Goal: Information Seeking & Learning: Learn about a topic

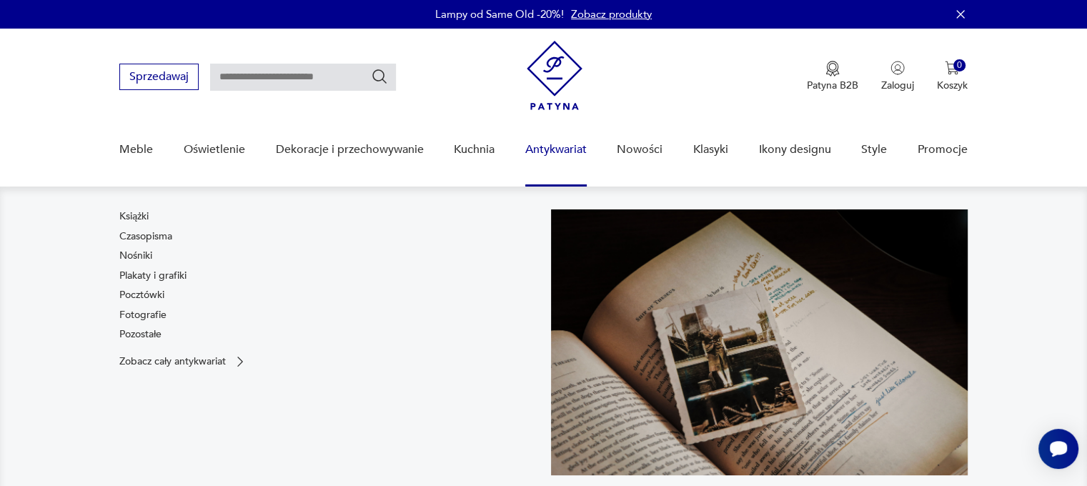
click at [570, 152] on link "Antykwariat" at bounding box center [555, 149] width 61 height 55
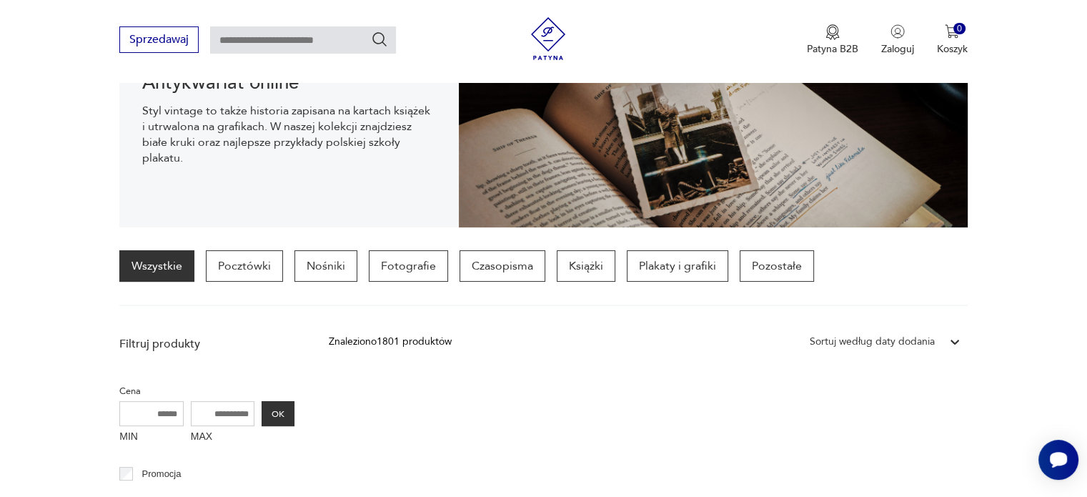
scroll to position [249, 0]
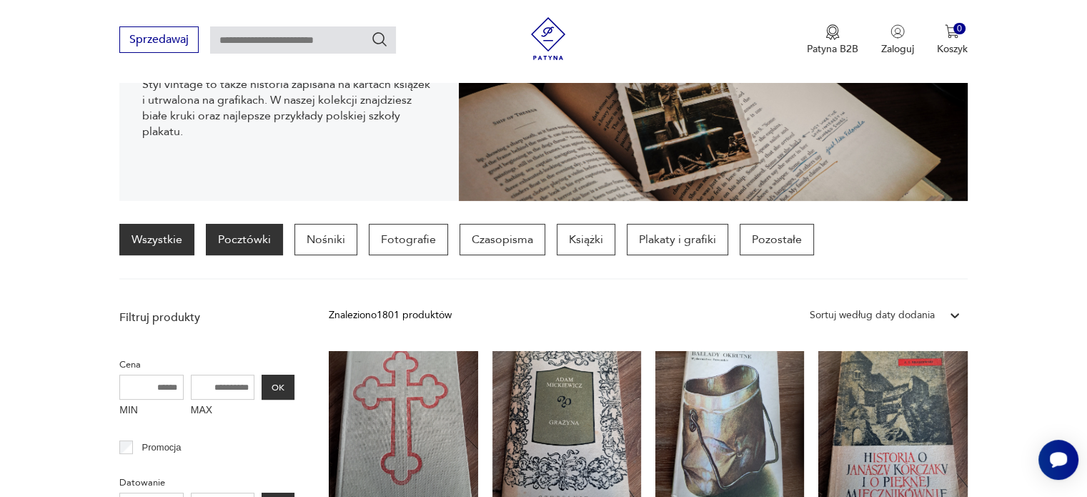
click at [254, 234] on p "Pocztówki" at bounding box center [244, 239] width 77 height 31
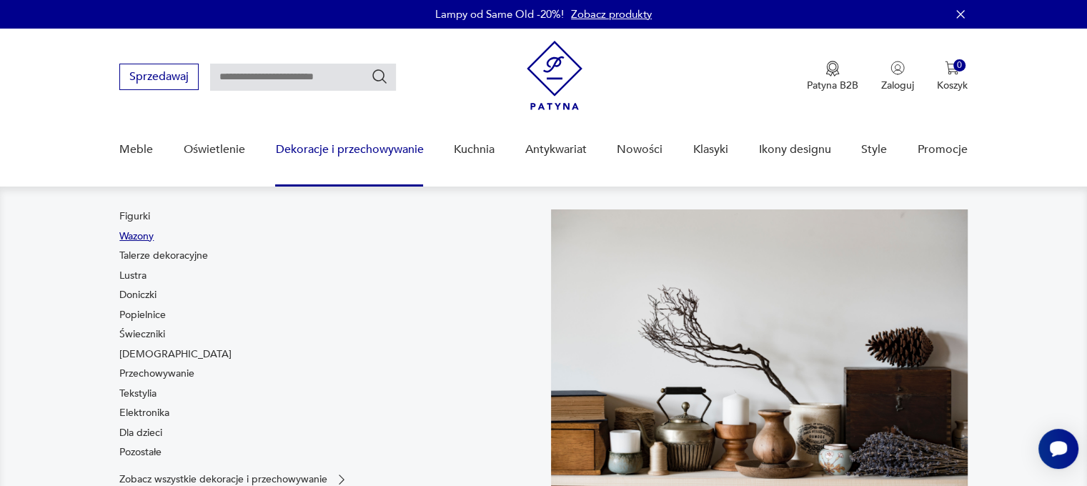
click at [149, 237] on link "Wazony" at bounding box center [136, 236] width 34 height 14
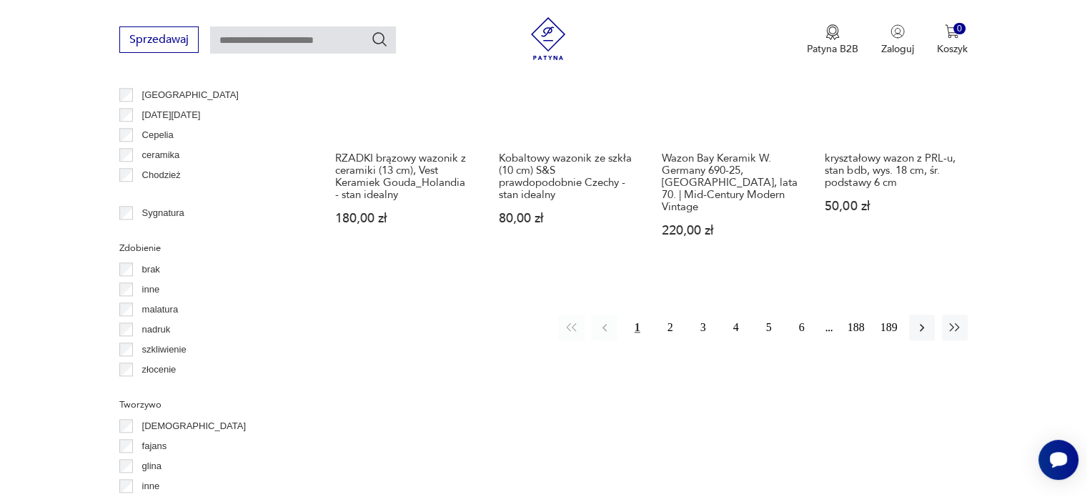
scroll to position [1533, 0]
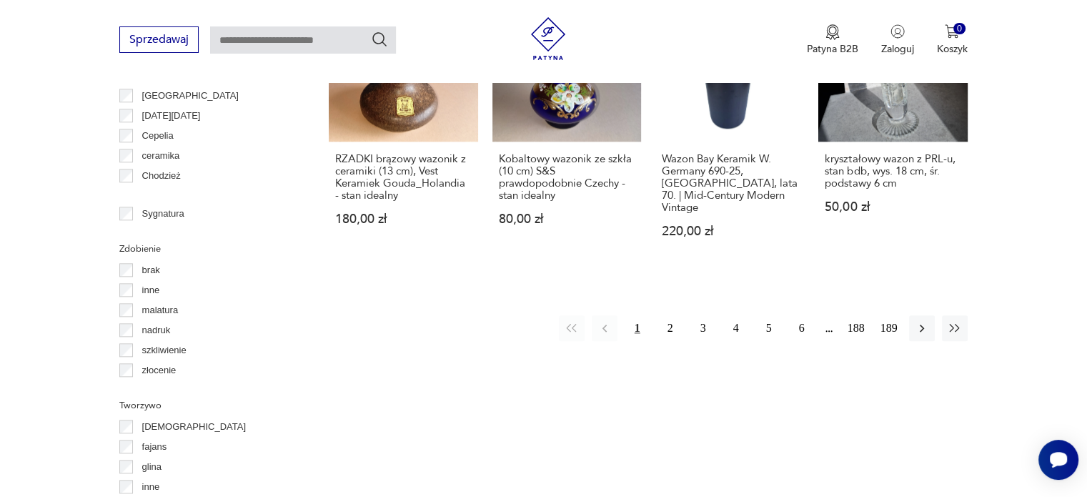
click at [231, 51] on input "text" at bounding box center [303, 39] width 186 height 27
type input "*********"
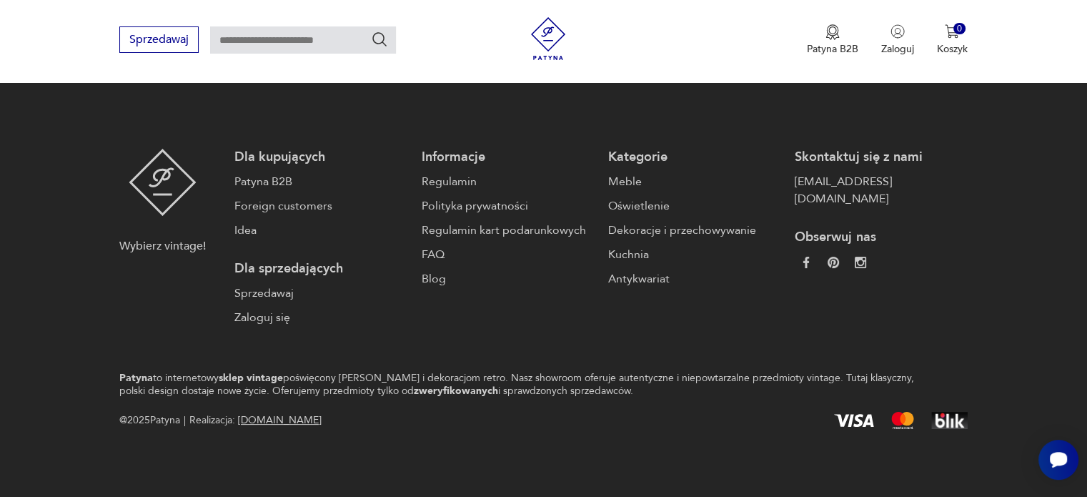
type input "*********"
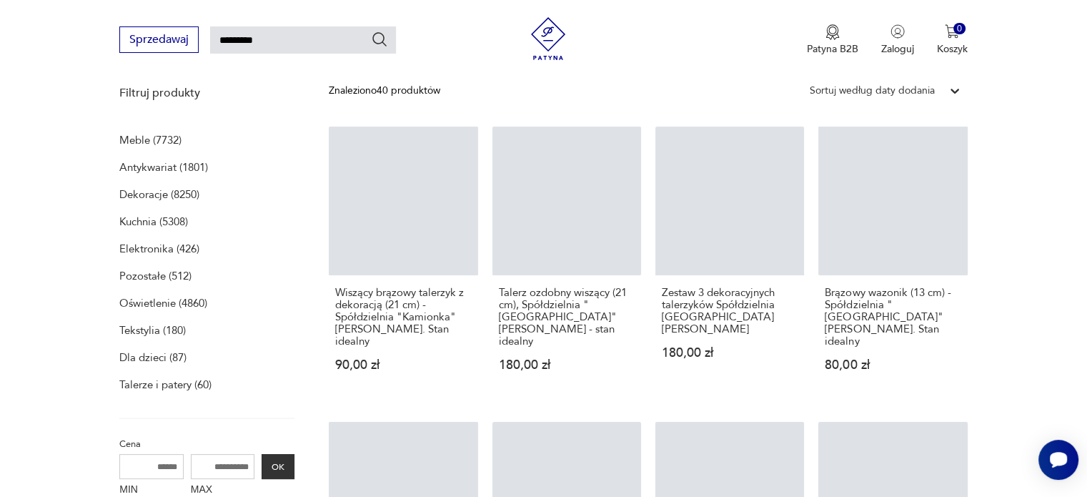
scroll to position [184, 0]
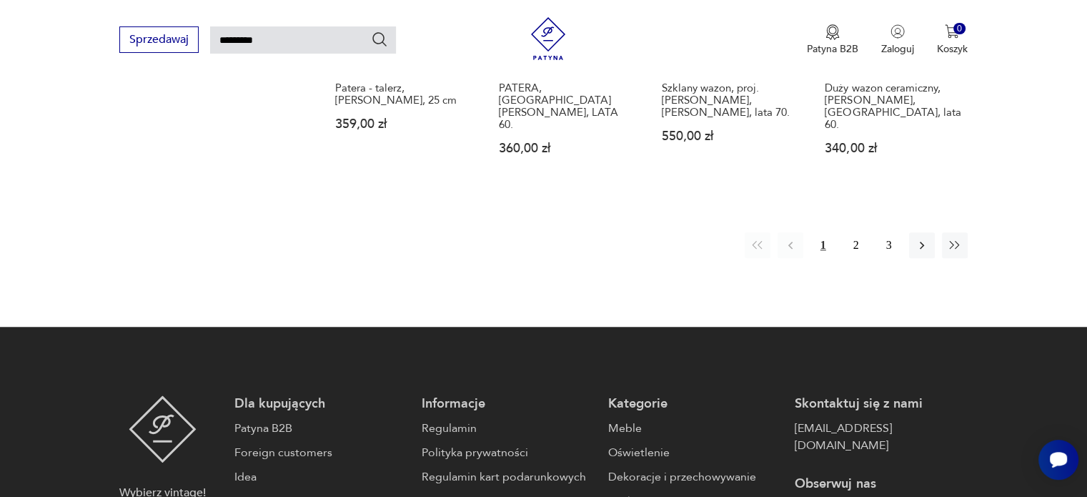
scroll to position [1300, 0]
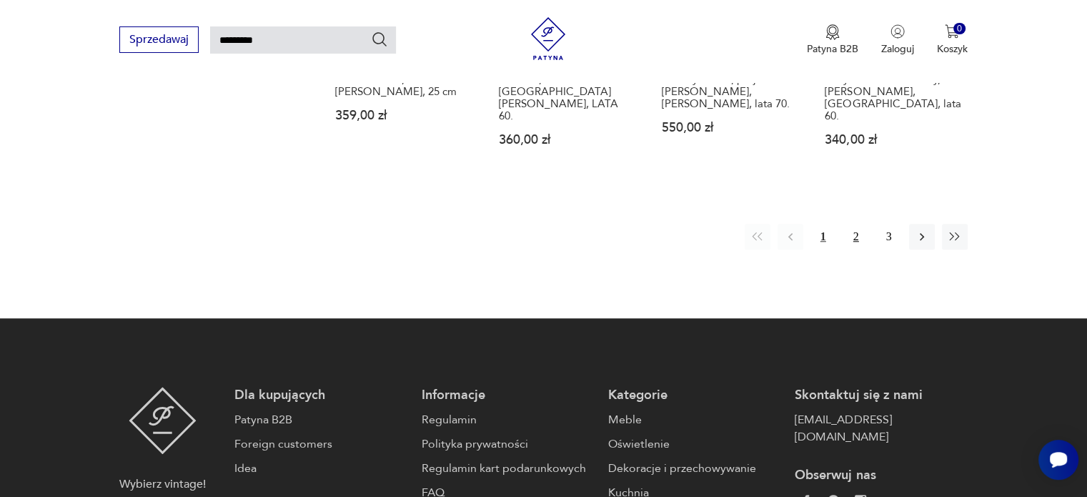
click at [856, 224] on button "2" at bounding box center [856, 237] width 26 height 26
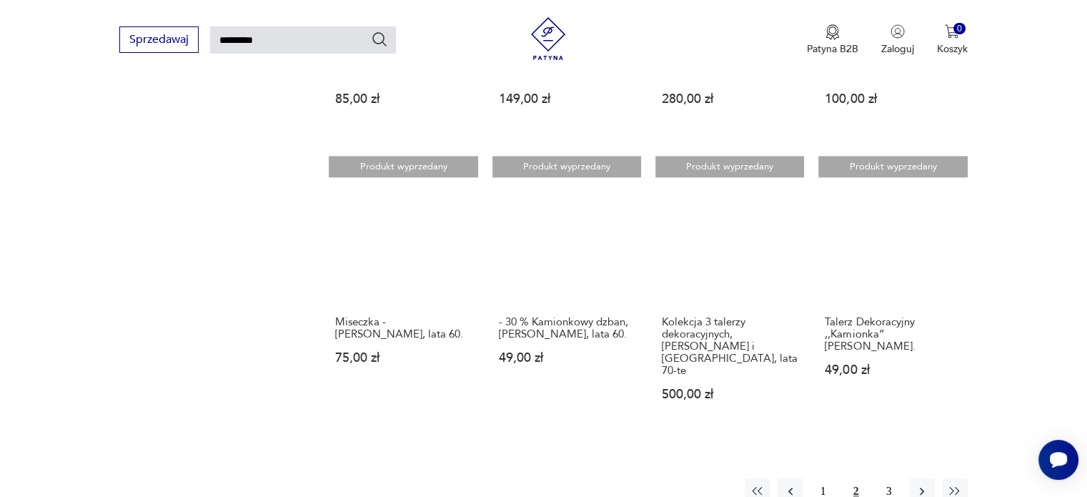
scroll to position [1023, 0]
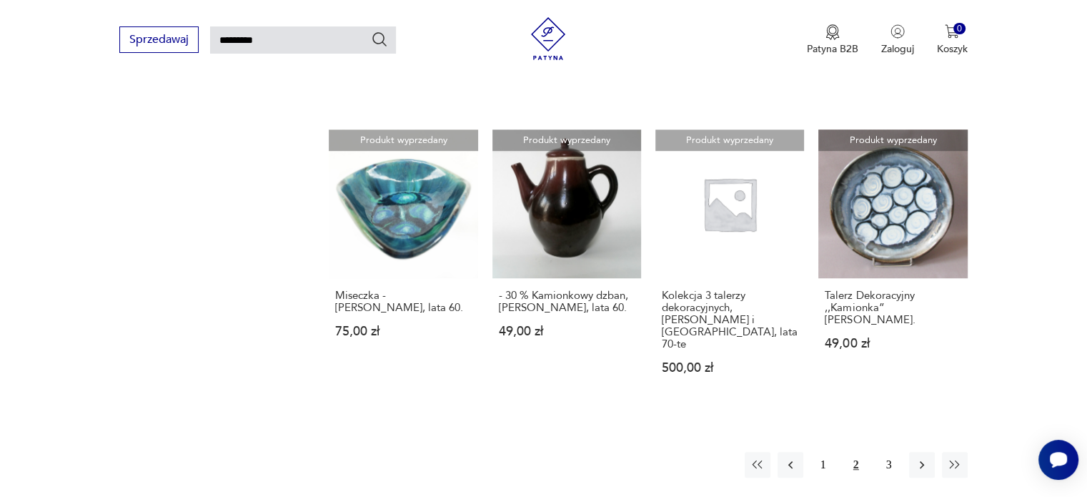
click at [852, 452] on button "2" at bounding box center [856, 465] width 26 height 26
click at [914, 452] on button "button" at bounding box center [922, 465] width 26 height 26
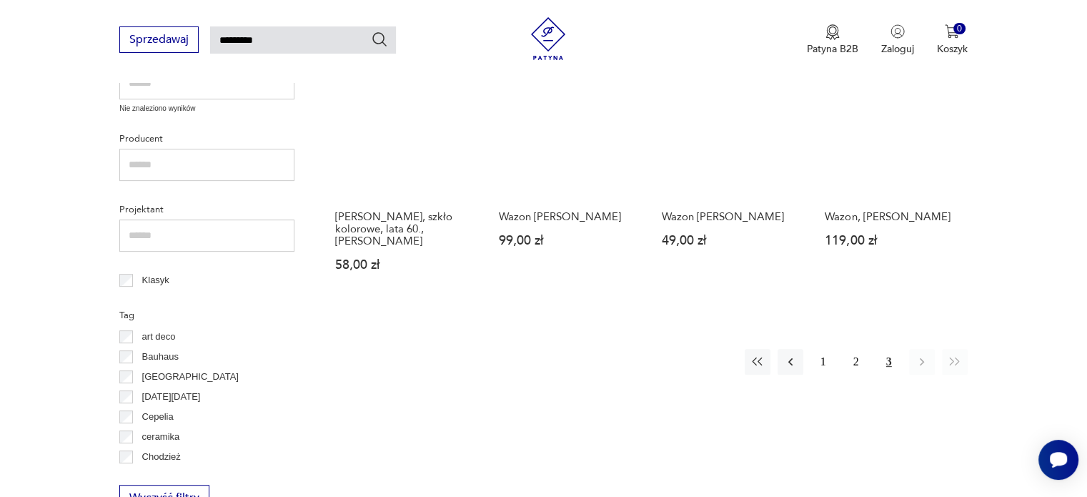
scroll to position [537, 0]
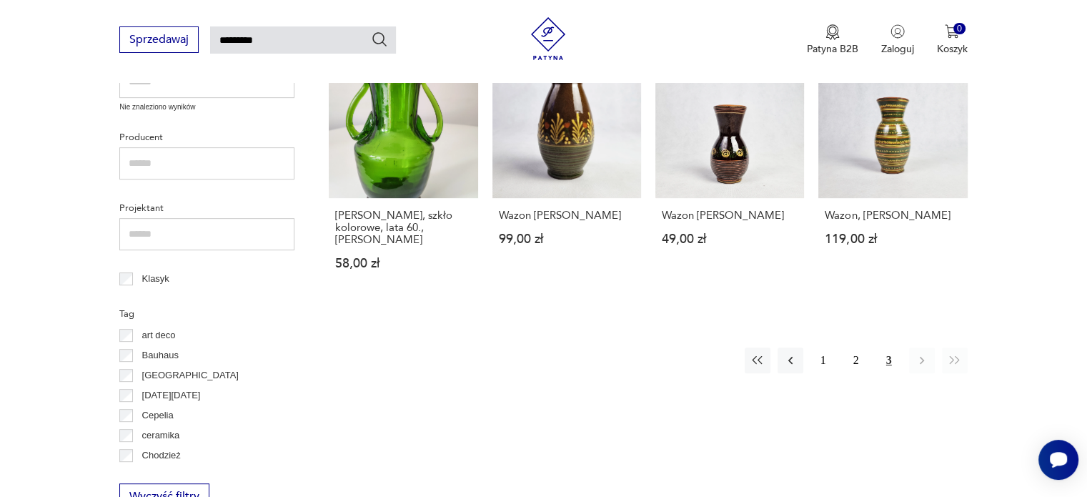
click at [764, 319] on div "Znaleziono 40 produktów Filtruj Sortuj według daty dodania Sortuj według daty d…" at bounding box center [648, 119] width 638 height 781
click at [417, 148] on link "Produkt wyprzedany Wazon, [PERSON_NAME], szkło kolorowe, lata 60., [PERSON_NAME…" at bounding box center [403, 173] width 149 height 248
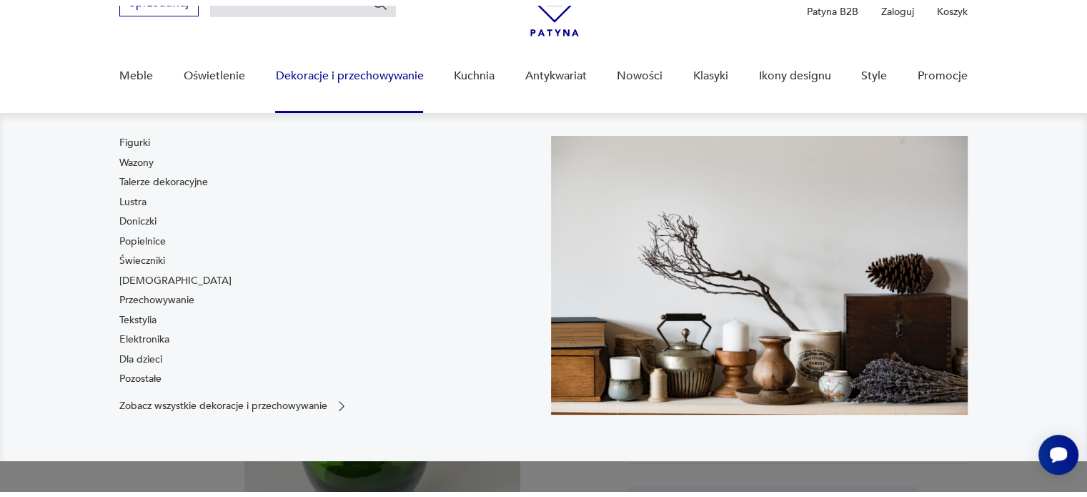
scroll to position [118, 0]
